Goal: Navigation & Orientation: Find specific page/section

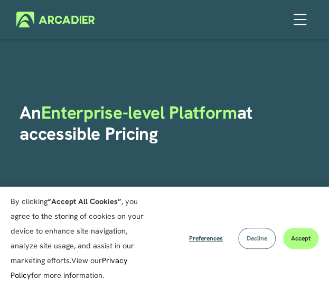
click at [257, 243] on button "Decline" at bounding box center [256, 238] width 37 height 21
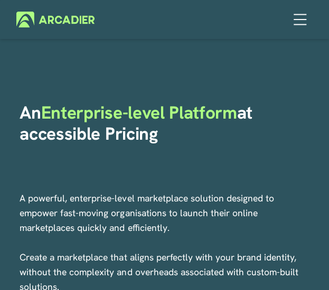
click at [300, 25] on div at bounding box center [299, 24] width 13 height 1
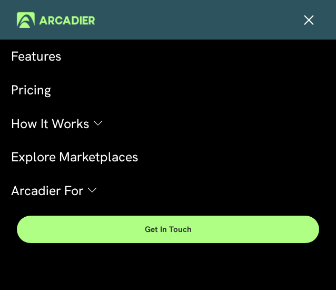
click at [305, 21] on div at bounding box center [307, 20] width 18 height 18
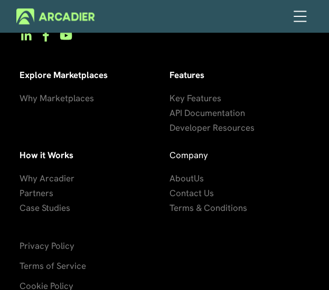
scroll to position [3454, 0]
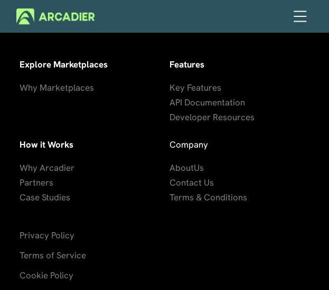
click at [191, 172] on span "About" at bounding box center [181, 168] width 24 height 12
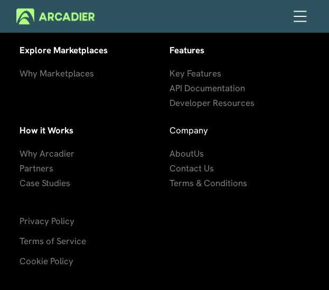
scroll to position [4430, 0]
